Goal: Find specific page/section: Find specific page/section

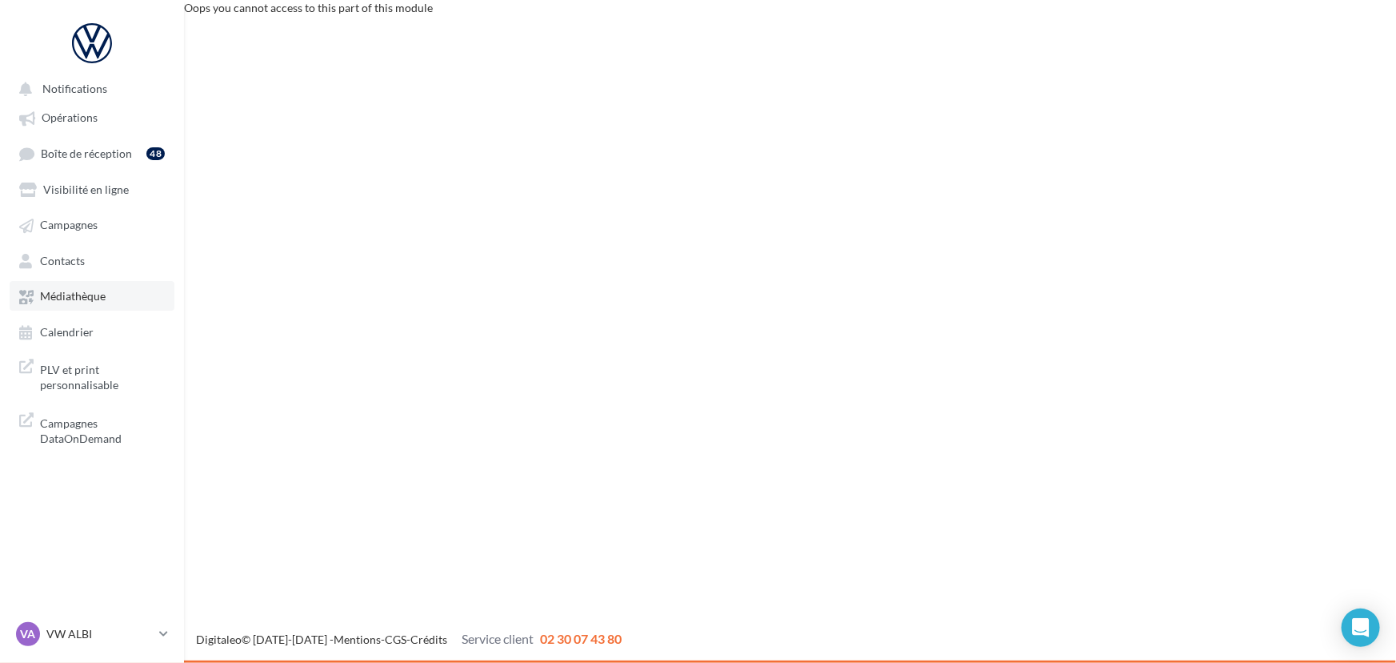
click at [67, 291] on span "Médiathèque" at bounding box center [73, 297] width 66 height 14
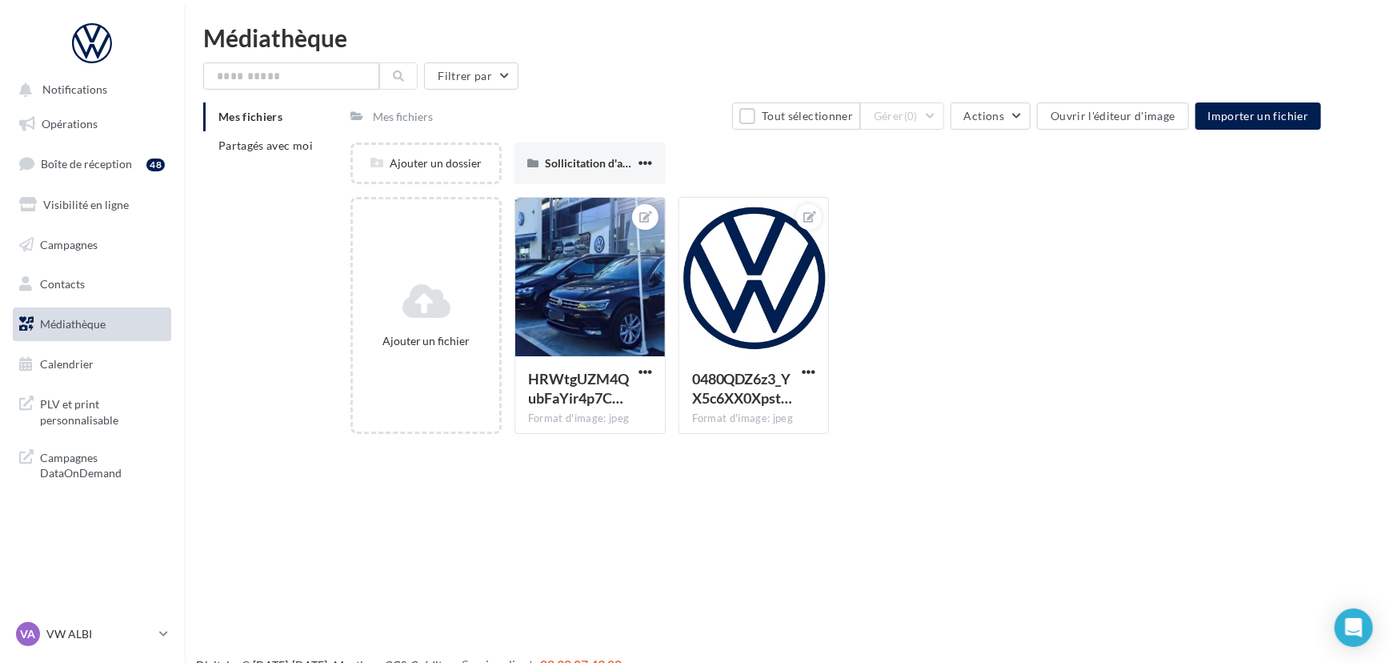
click at [270, 161] on div "Mes fichiers Partagés avec moi" at bounding box center [276, 137] width 147 height 70
click at [280, 150] on span "Partagés avec moi" at bounding box center [265, 145] width 94 height 14
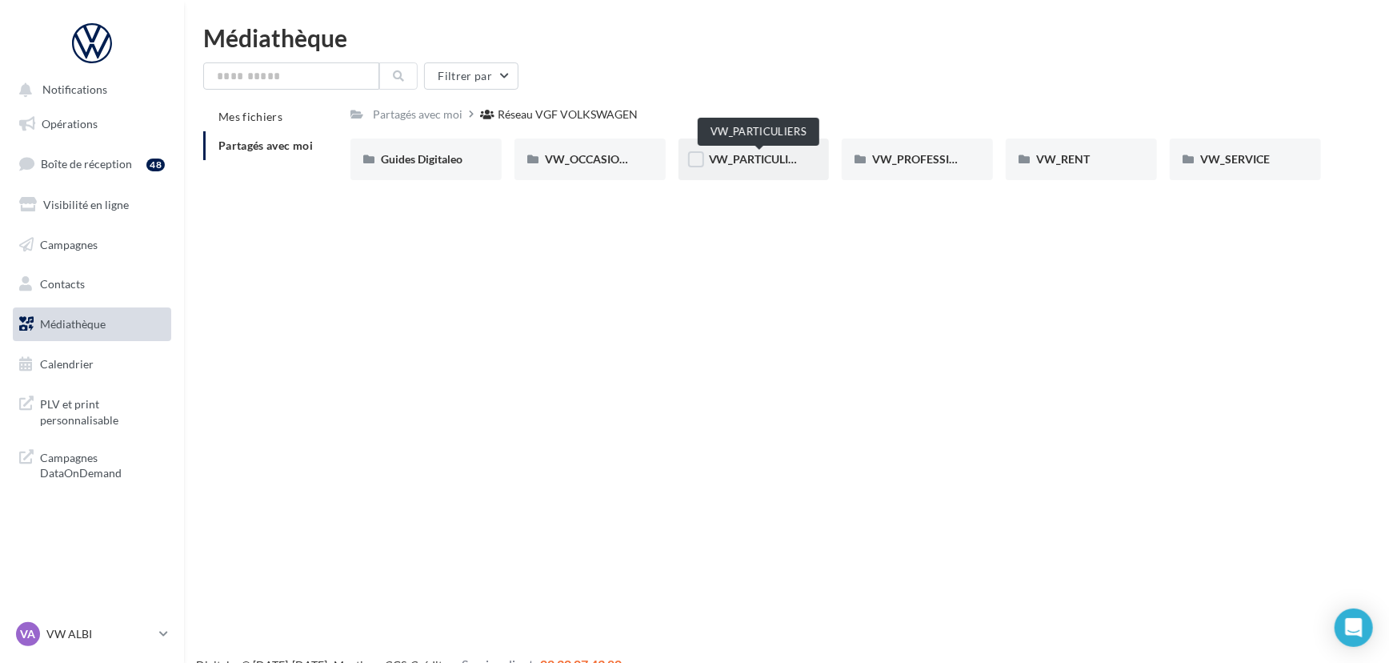
click at [759, 160] on span "VW_PARTICULIERS" at bounding box center [759, 159] width 100 height 14
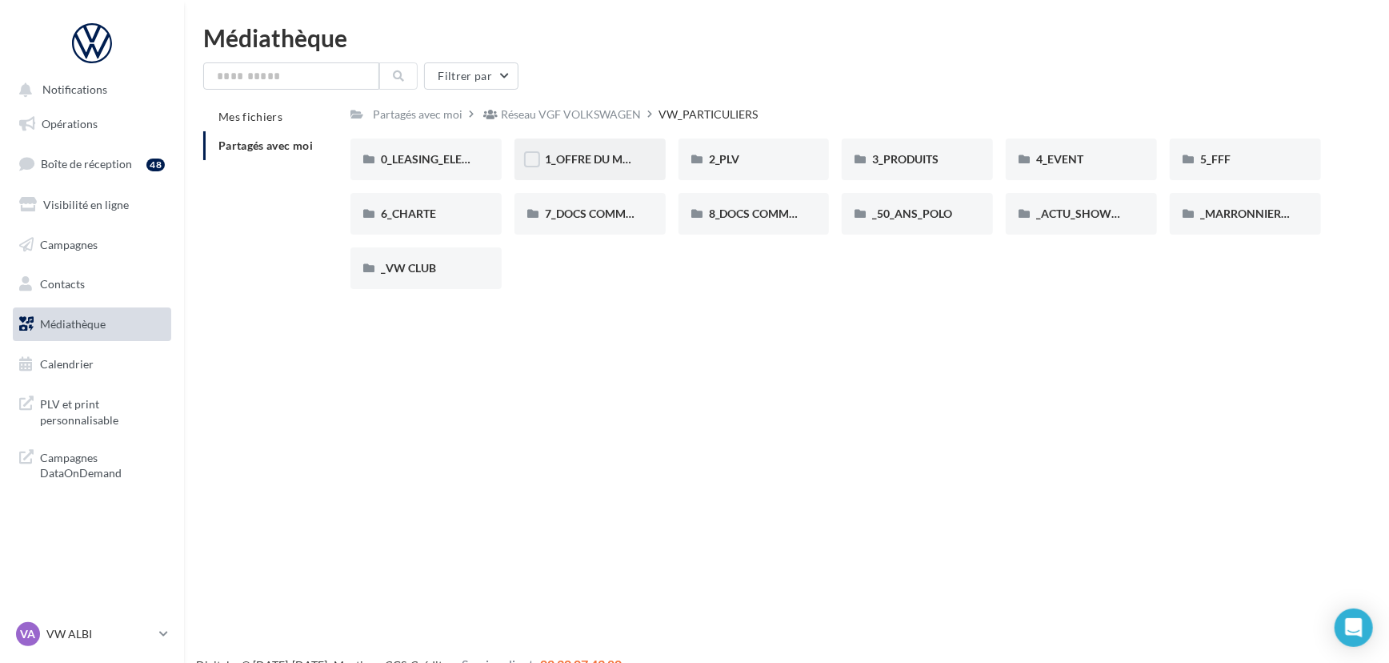
click at [566, 152] on div "1_OFFRE DU MOIS" at bounding box center [590, 159] width 90 height 16
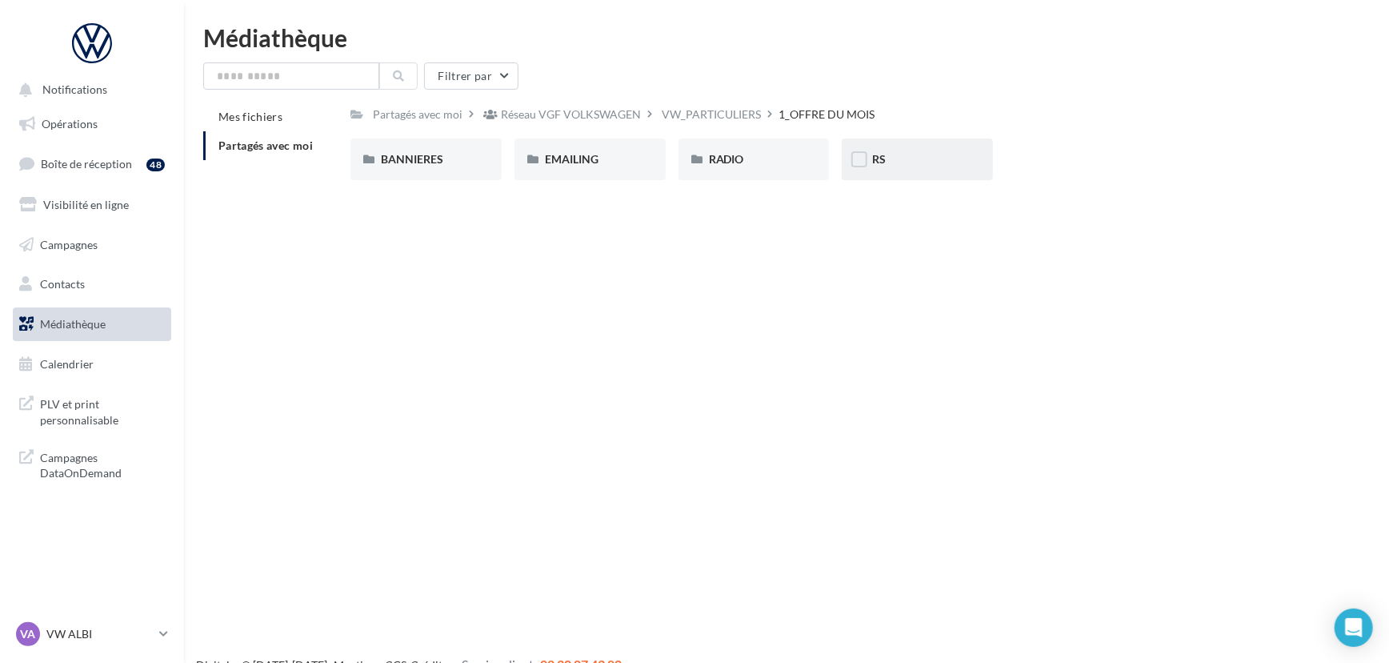
click at [899, 153] on div "RS" at bounding box center [917, 159] width 90 height 16
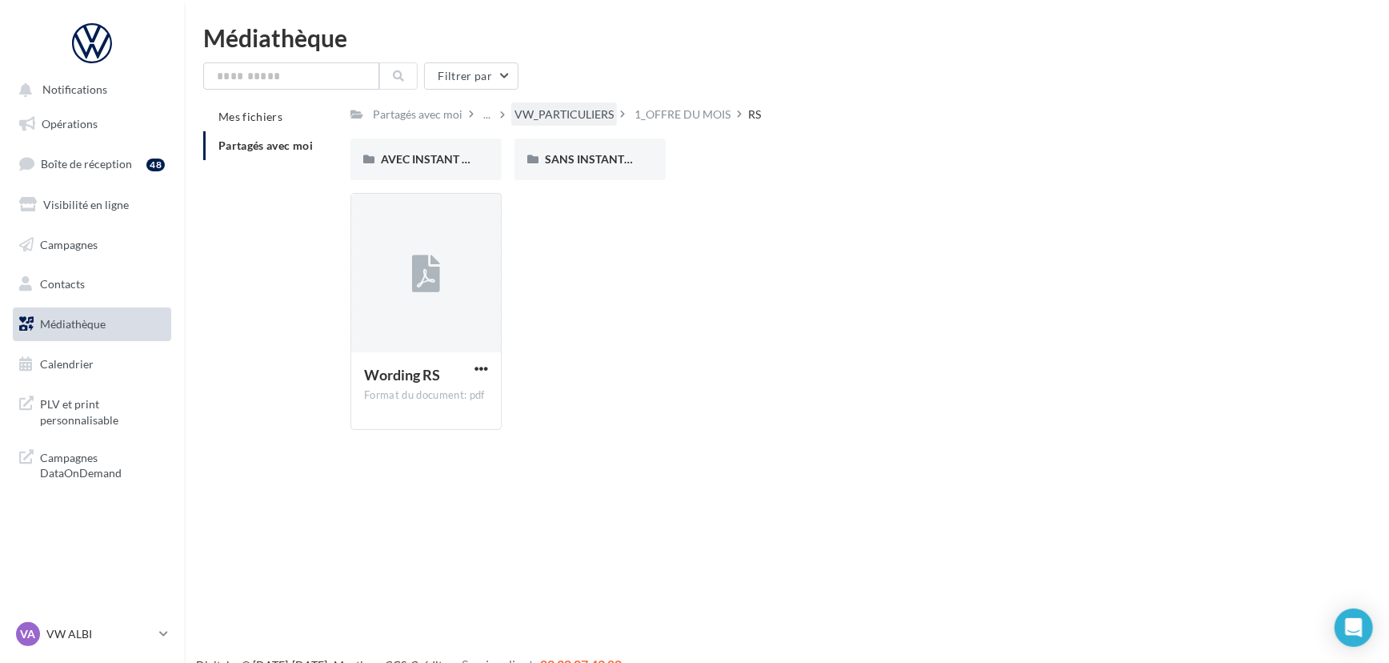
click at [525, 118] on div "VW_PARTICULIERS" at bounding box center [564, 114] width 99 height 16
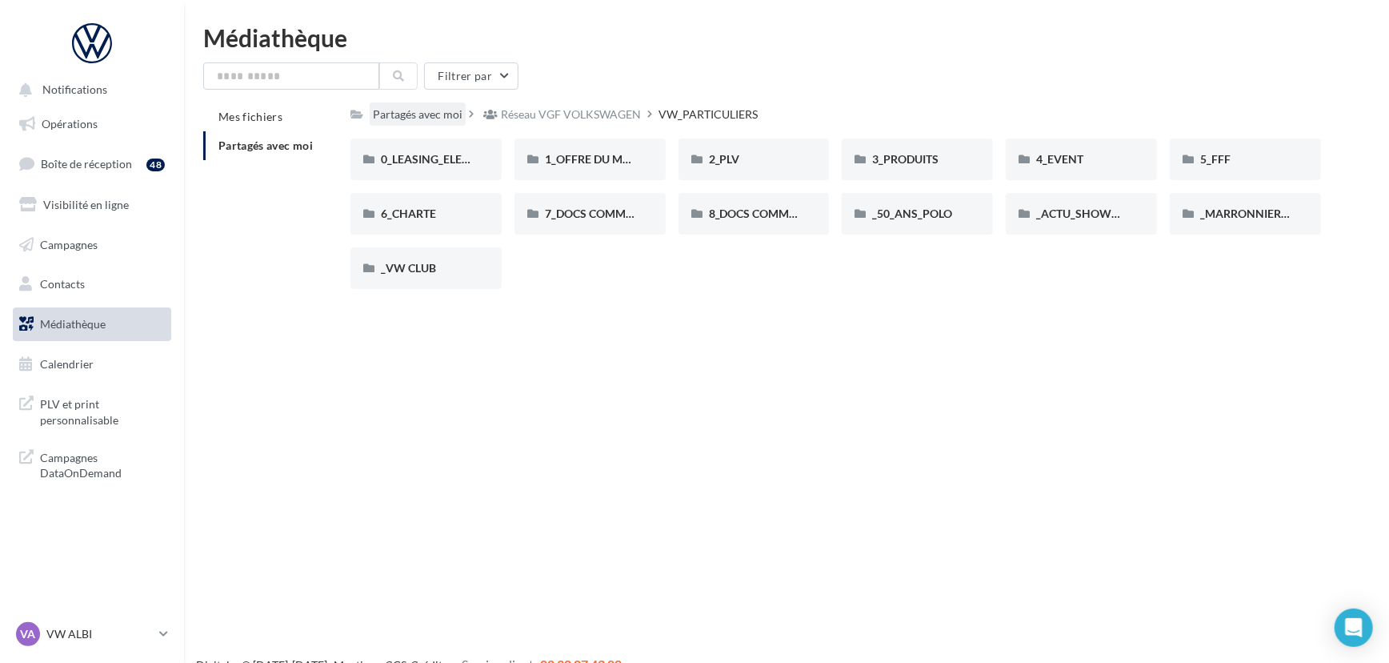
click at [403, 114] on div "Partagés avec moi" at bounding box center [418, 114] width 90 height 16
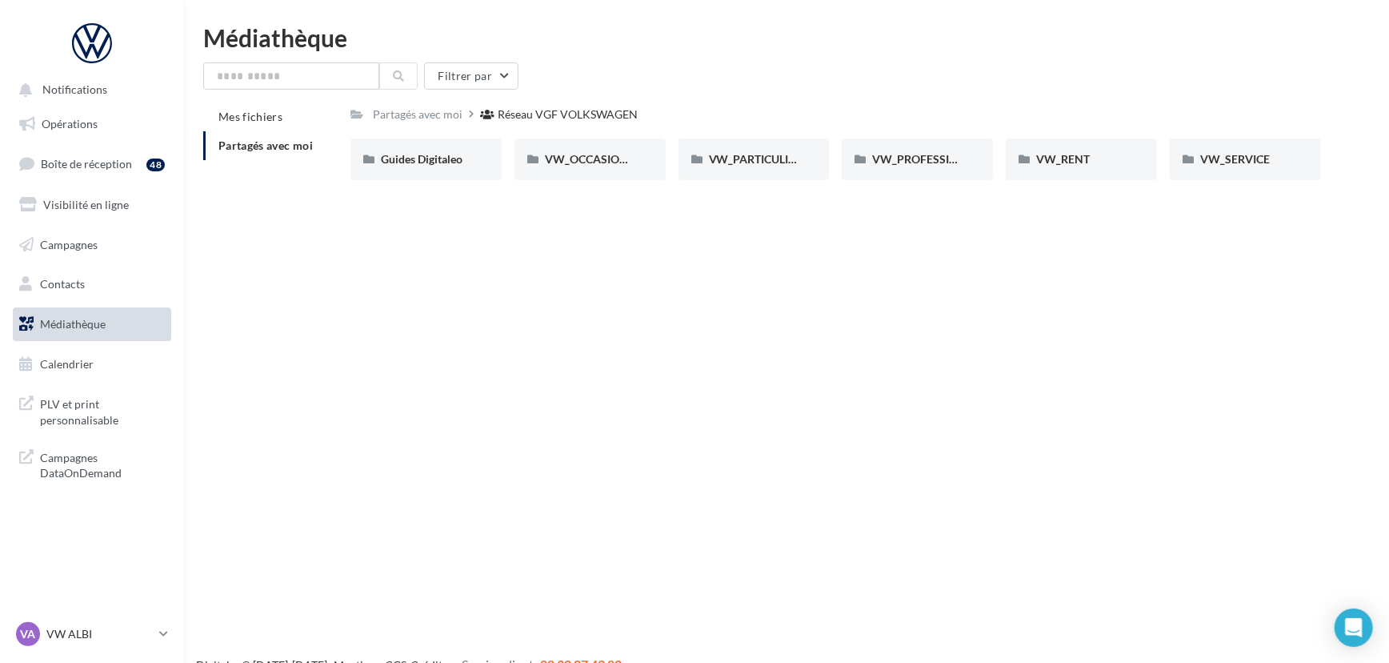
click at [1032, 132] on div "Partagés avec moi Réseau VGF VOLKSWAGEN Rs Partagé par Réseau VGF VOLKSWAGEN Gu…" at bounding box center [835, 147] width 970 height 90
click at [780, 173] on div "VW_PARTICULIERS" at bounding box center [754, 159] width 151 height 42
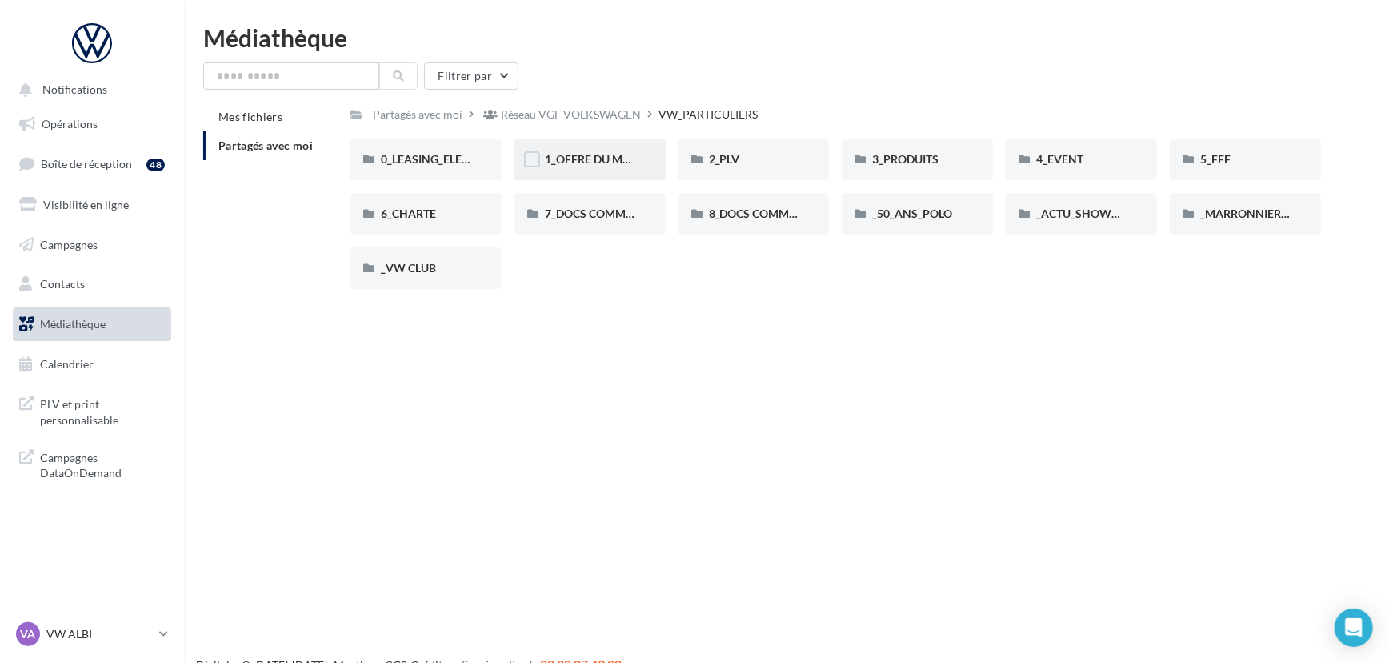
click at [607, 167] on div "1_OFFRE DU MOIS" at bounding box center [590, 159] width 90 height 16
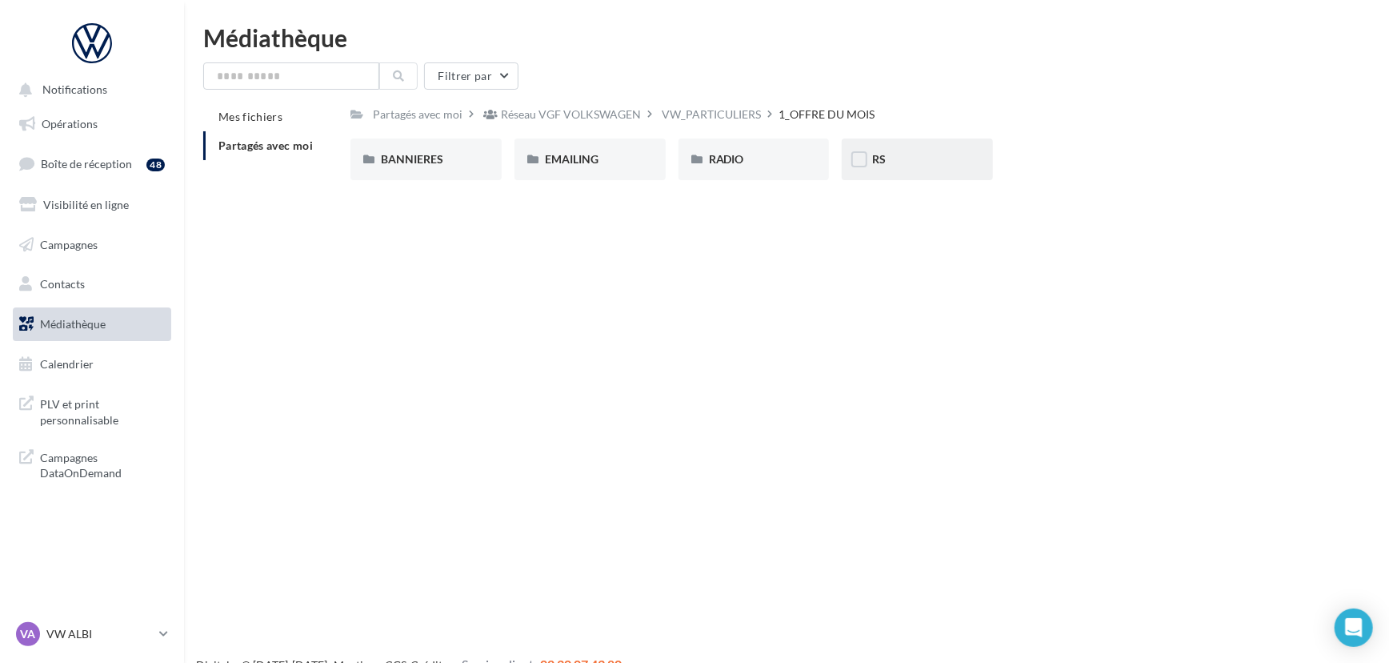
click at [881, 159] on span "RS" at bounding box center [879, 159] width 14 height 14
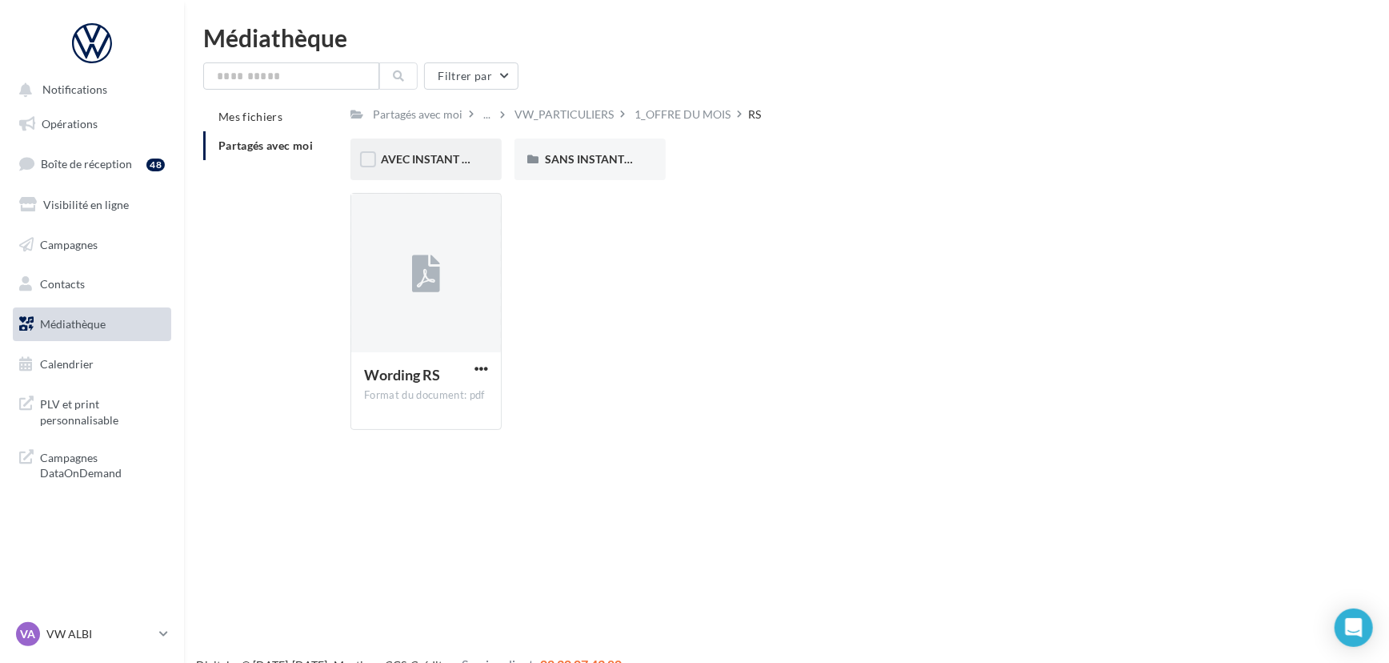
click at [475, 166] on div "AVEC INSTANT VW" at bounding box center [425, 159] width 151 height 42
click at [567, 164] on span "SANS INSTANT VW" at bounding box center [596, 159] width 102 height 14
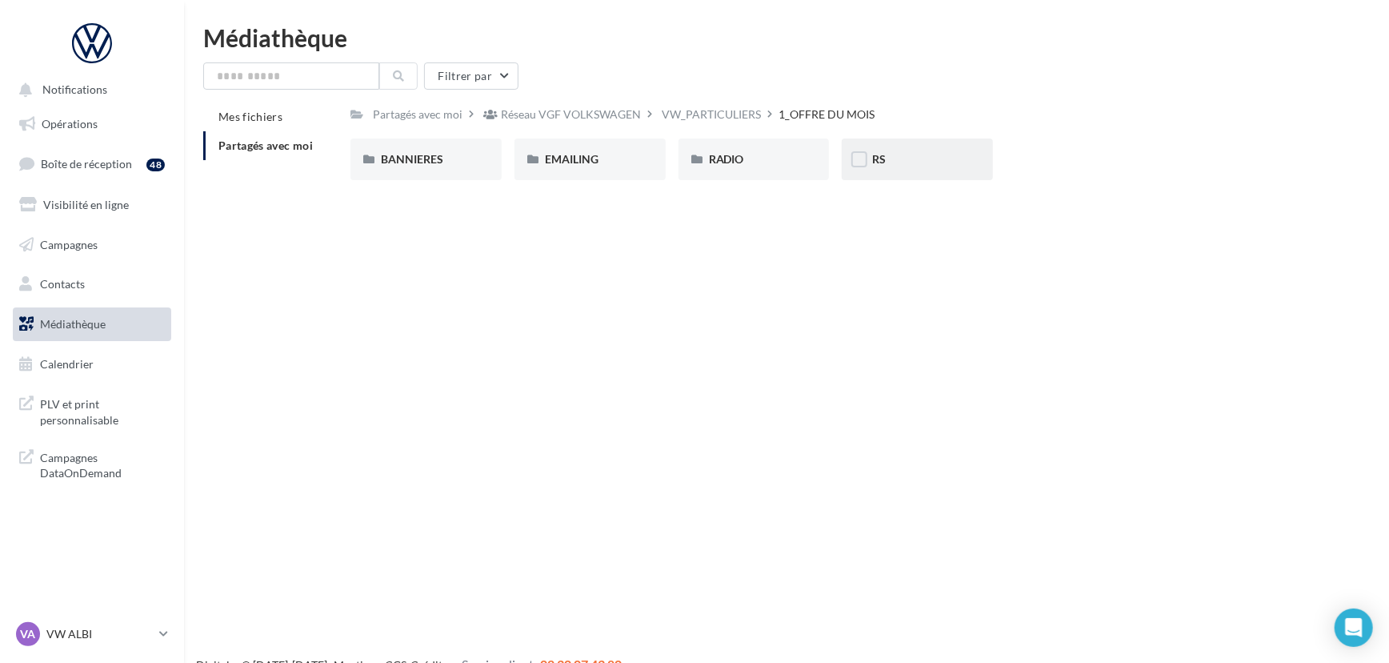
click at [938, 167] on div "RS" at bounding box center [917, 159] width 90 height 16
click at [682, 79] on div "Filtrer par" at bounding box center [786, 75] width 1167 height 27
click at [681, 114] on div "VW_PARTICULIERS" at bounding box center [711, 114] width 99 height 16
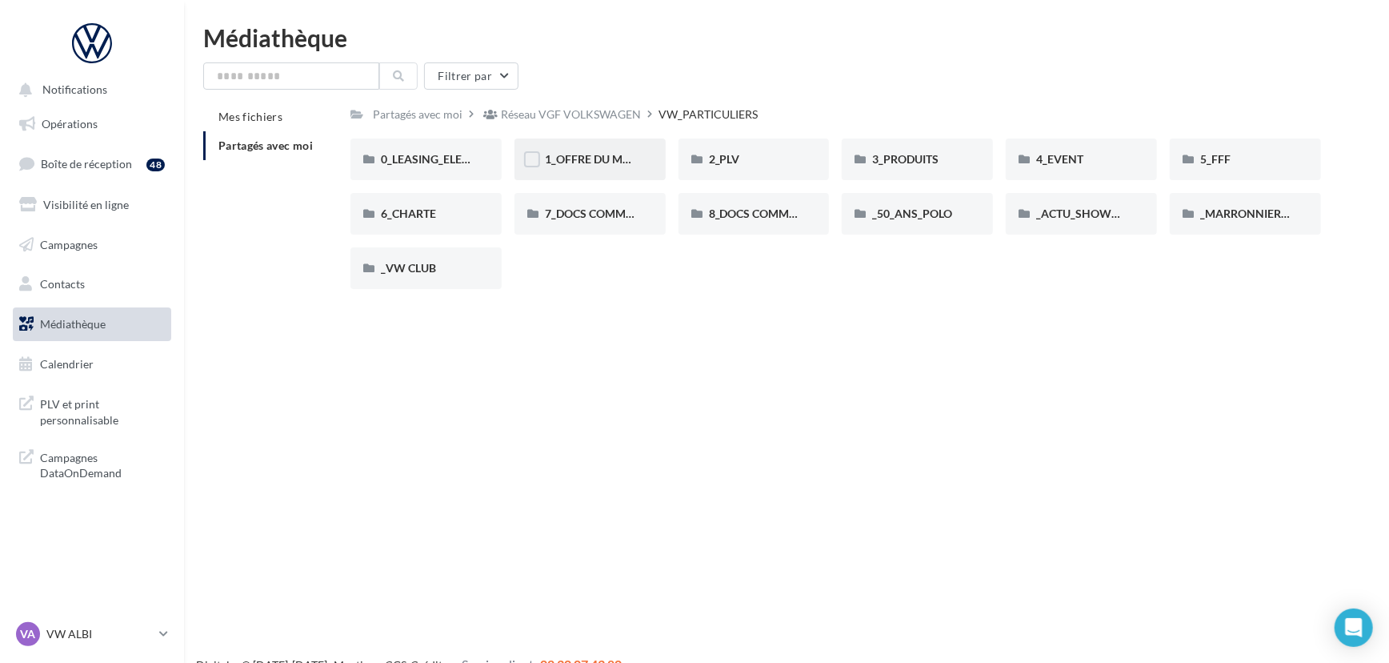
click at [623, 149] on div "1_OFFRE DU MOIS" at bounding box center [590, 159] width 151 height 42
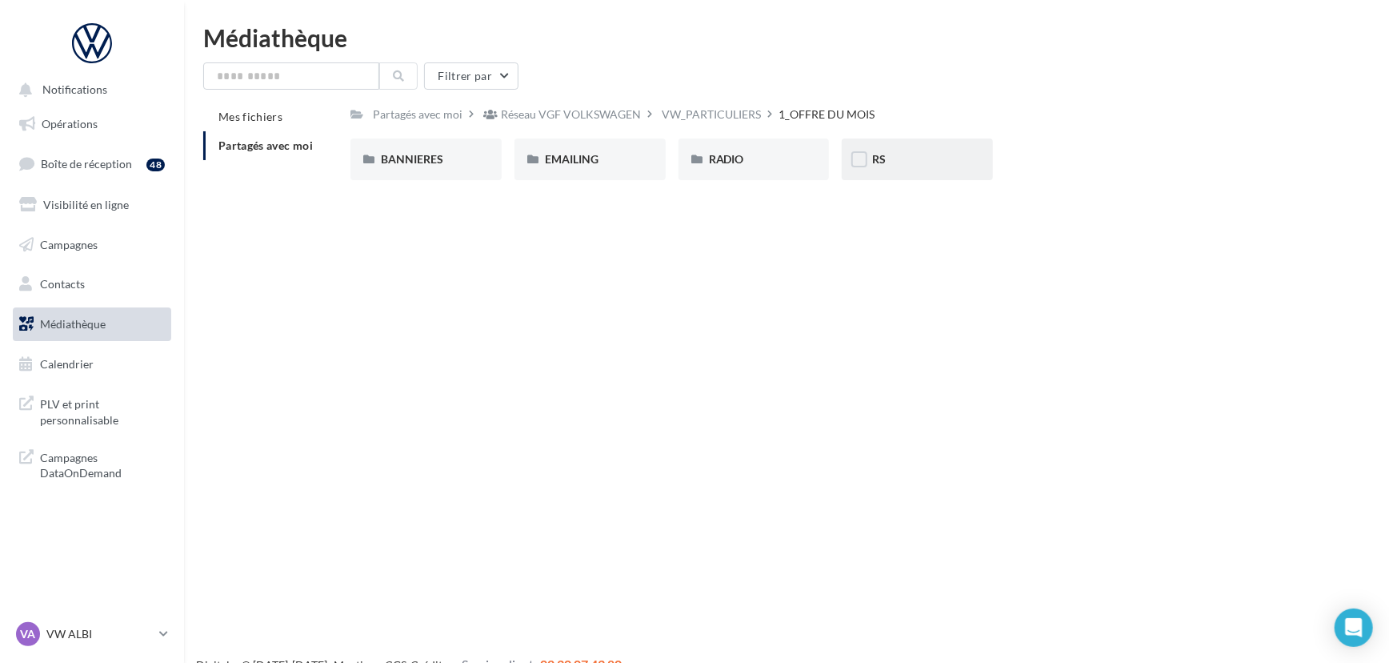
click at [875, 167] on div "RS" at bounding box center [917, 159] width 90 height 16
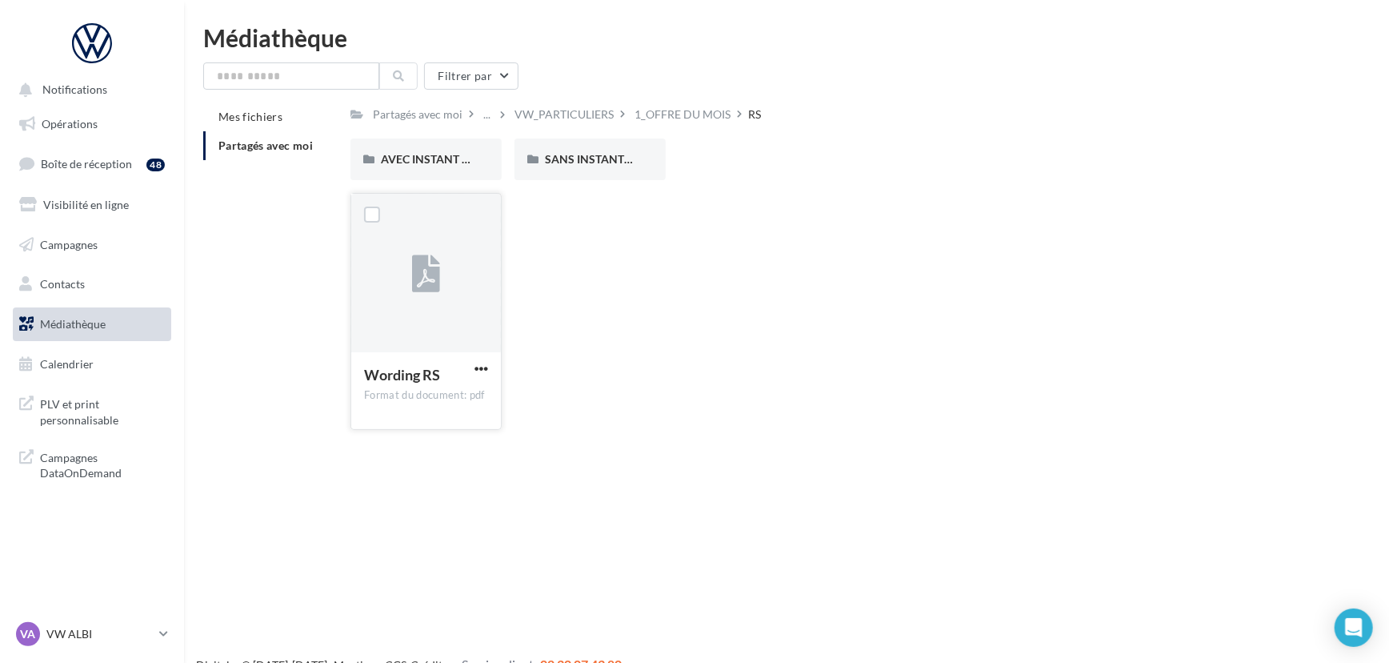
click at [381, 289] on div at bounding box center [426, 274] width 150 height 160
click at [393, 376] on span "Wording RS" at bounding box center [402, 375] width 76 height 18
click at [683, 298] on div "Wording RS Format du document: pdf Wording RS" at bounding box center [841, 318] width 983 height 250
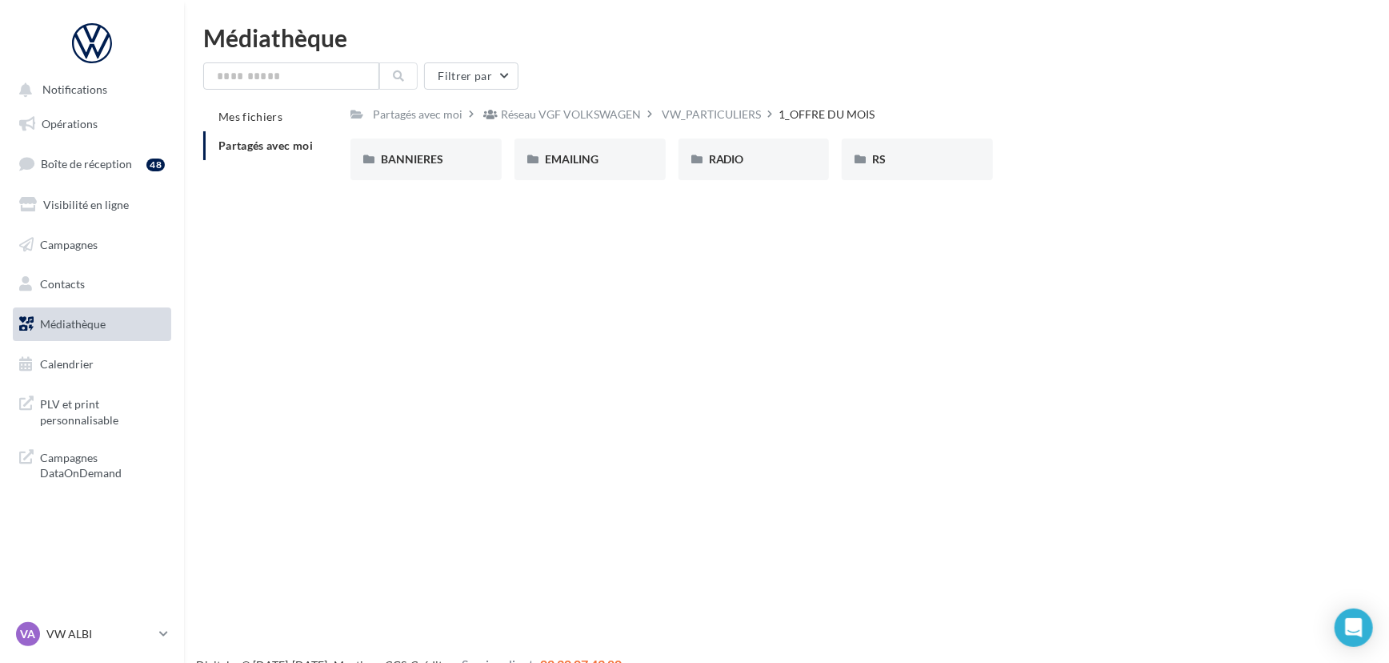
click at [1116, 247] on div "Notifications Opérations Boîte de réception 48 Visibilité en ligne Campagnes Co…" at bounding box center [694, 357] width 1389 height 663
click at [539, 117] on div "Réseau VGF VOLKSWAGEN" at bounding box center [571, 114] width 140 height 16
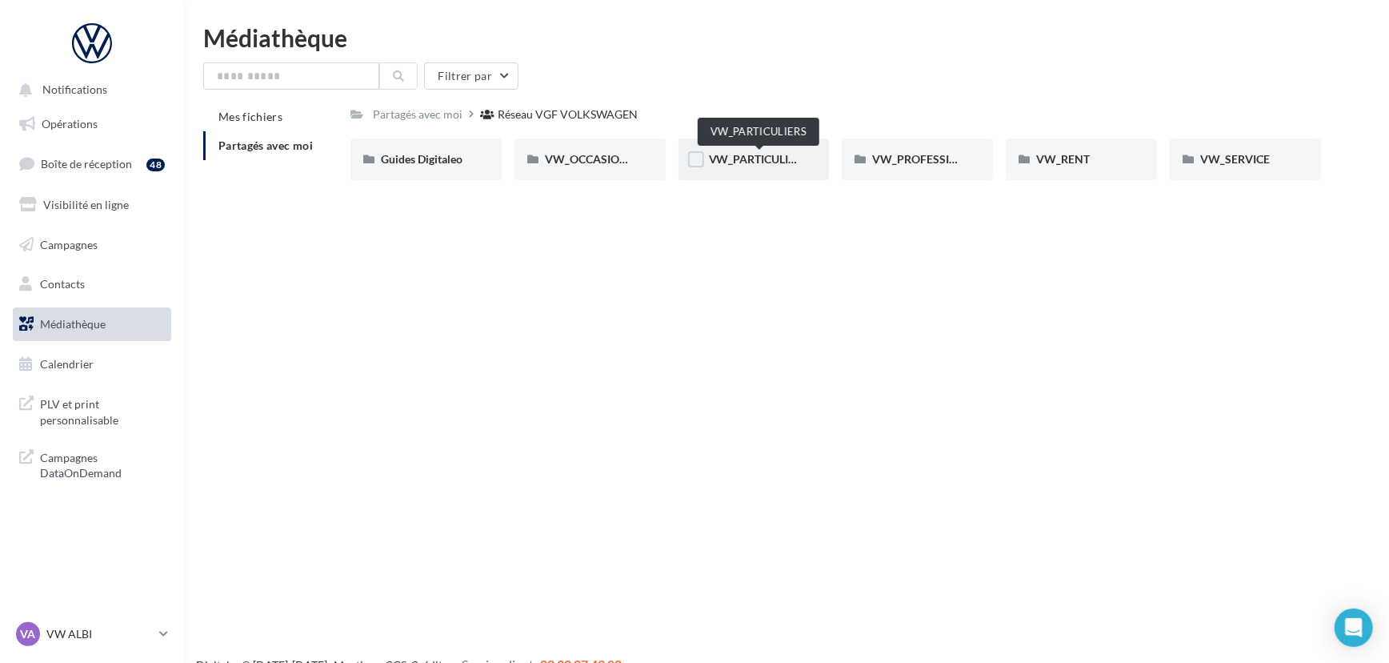
click at [739, 154] on span "VW_PARTICULIERS" at bounding box center [759, 159] width 100 height 14
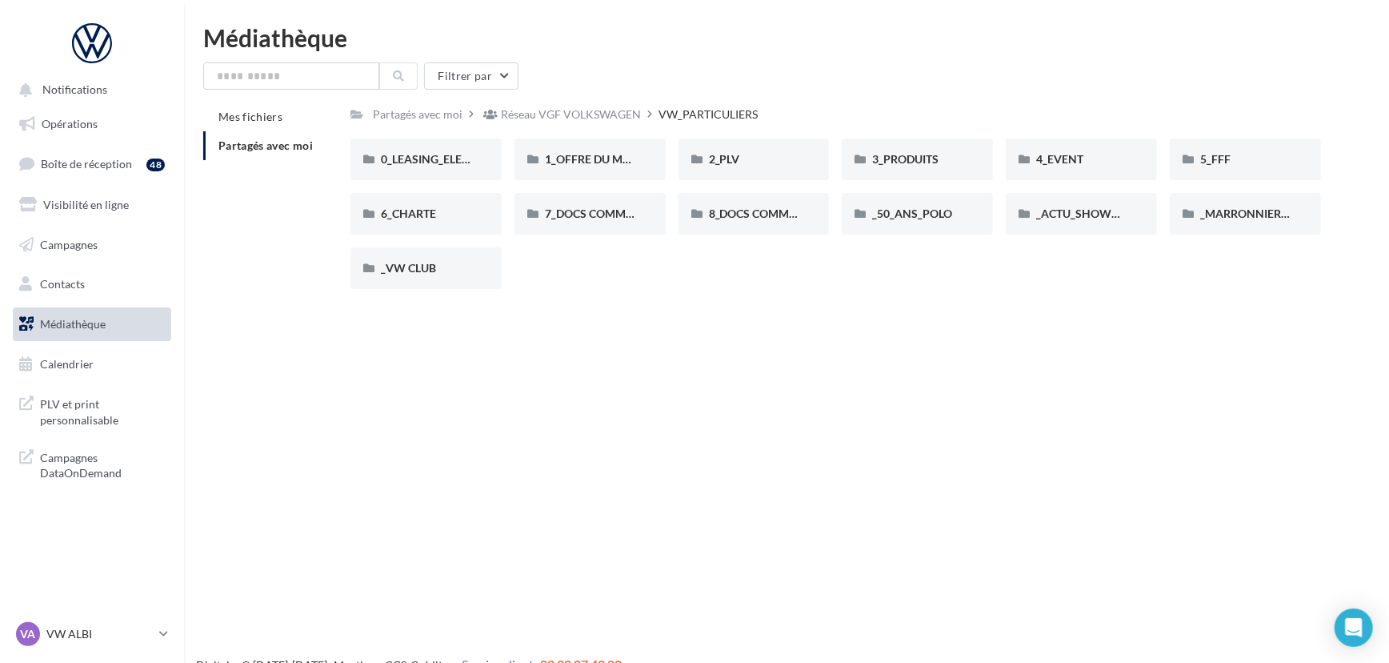
click at [655, 425] on div "Notifications Opérations Boîte de réception 48 Visibilité en ligne Campagnes Co…" at bounding box center [694, 357] width 1389 height 663
click at [591, 158] on span "1_OFFRE DU MOIS" at bounding box center [593, 159] width 96 height 14
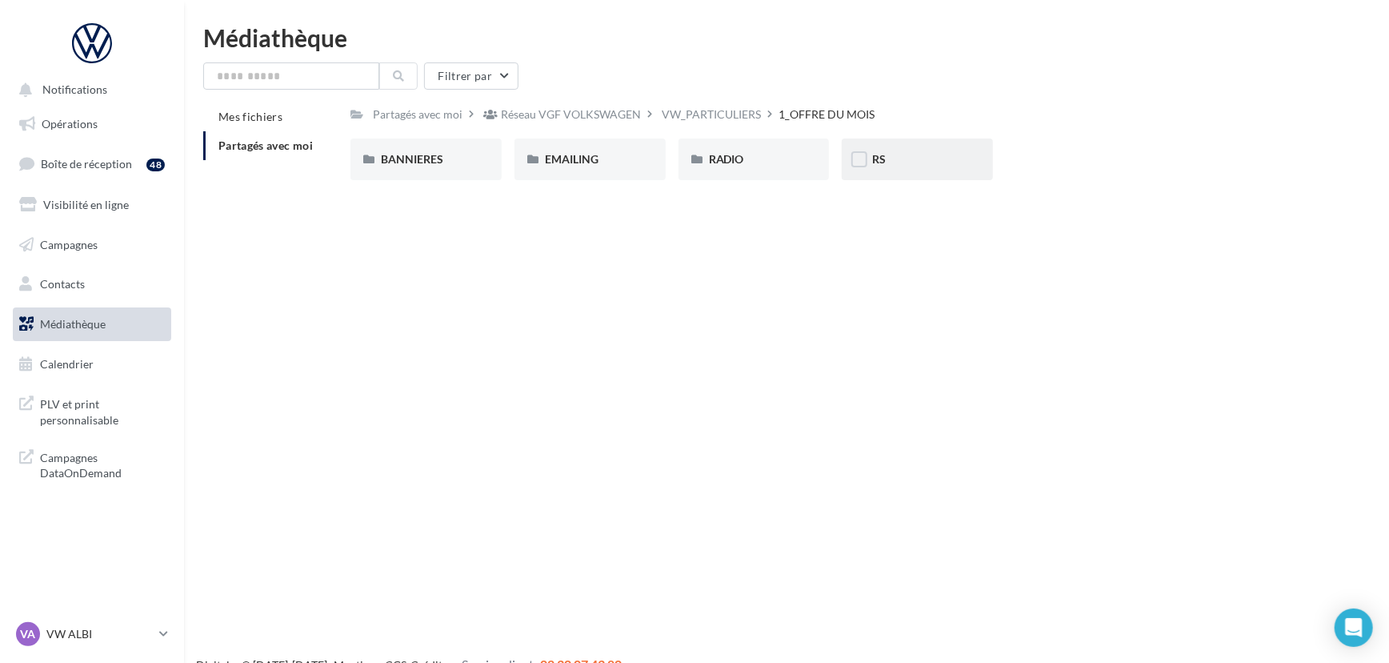
click at [951, 170] on div "RS" at bounding box center [917, 159] width 151 height 42
click at [663, 314] on div "Notifications Opérations Boîte de réception 48 Visibilité en ligne Campagnes Co…" at bounding box center [694, 357] width 1389 height 663
click at [90, 93] on span "Notifications" at bounding box center [74, 90] width 65 height 14
click at [394, 293] on div "Notifications Opérations Boîte de réception 48 Visibilité en ligne Campagnes Co…" at bounding box center [694, 357] width 1389 height 663
drag, startPoint x: 394, startPoint y: 293, endPoint x: 464, endPoint y: 375, distance: 107.8
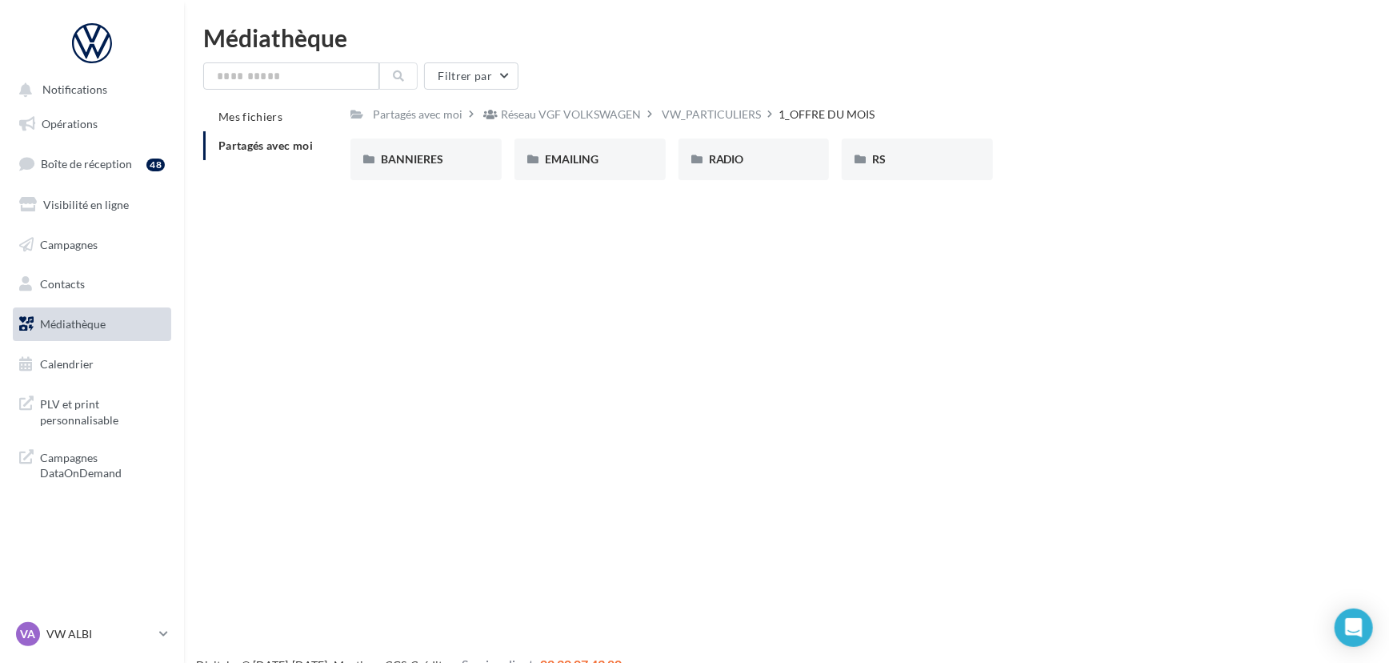
click at [464, 375] on div "Notifications Opérations Boîte de réception 48 Visibilité en ligne Campagnes Co…" at bounding box center [694, 357] width 1389 height 663
click at [922, 167] on div "RS" at bounding box center [917, 159] width 90 height 16
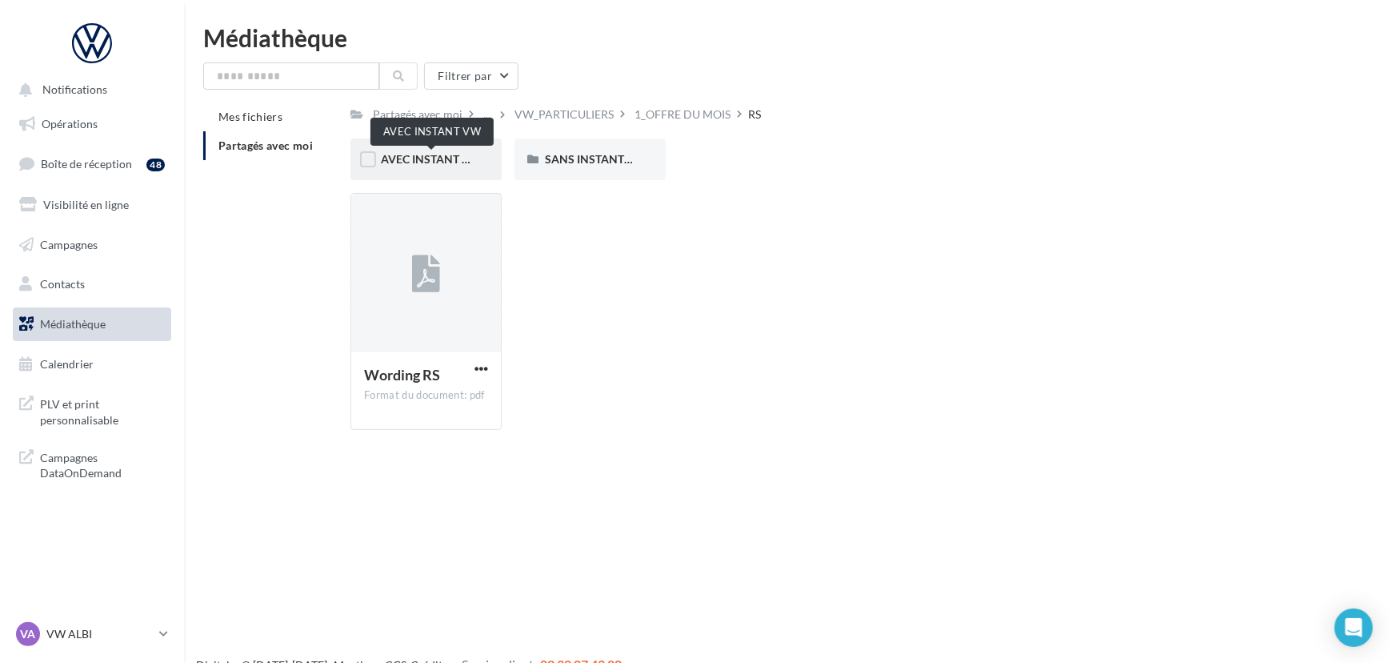
click at [424, 158] on span "AVEC INSTANT VW" at bounding box center [431, 159] width 101 height 14
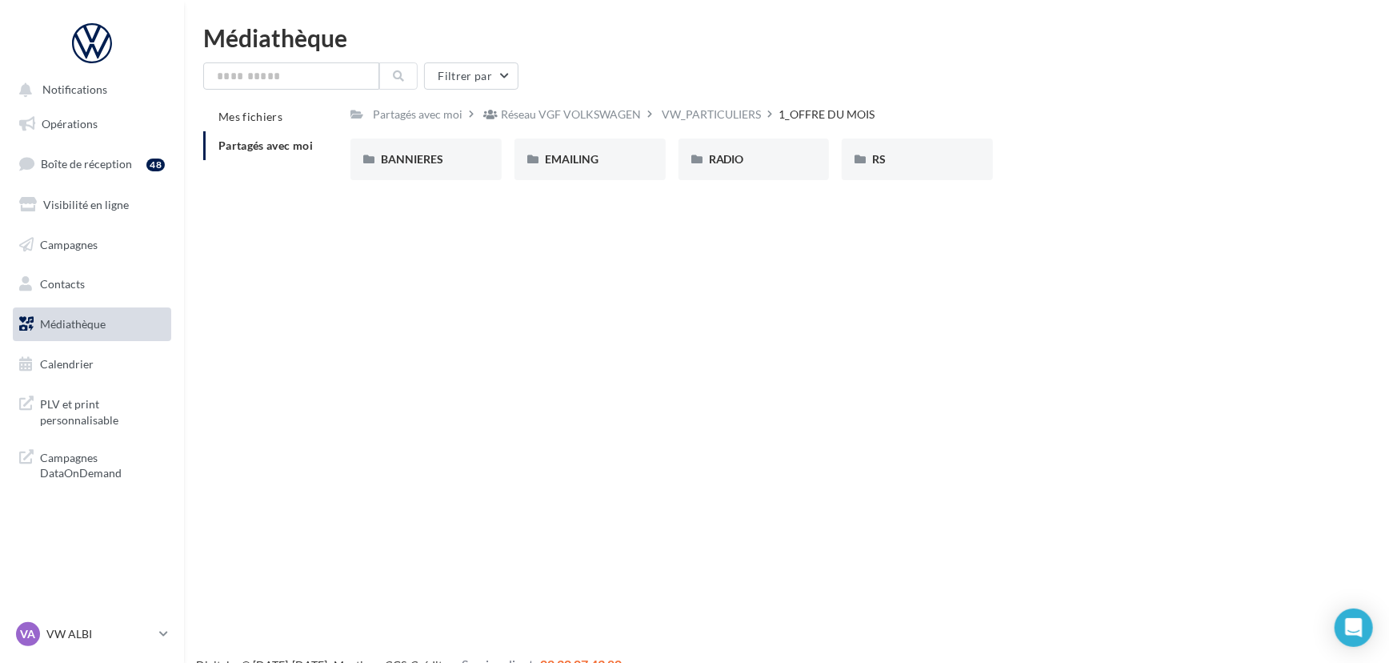
click at [670, 314] on div "Notifications Opérations Boîte de réception 48 Visibilité en ligne Campagnes Co…" at bounding box center [694, 357] width 1389 height 663
